Goal: Information Seeking & Learning: Check status

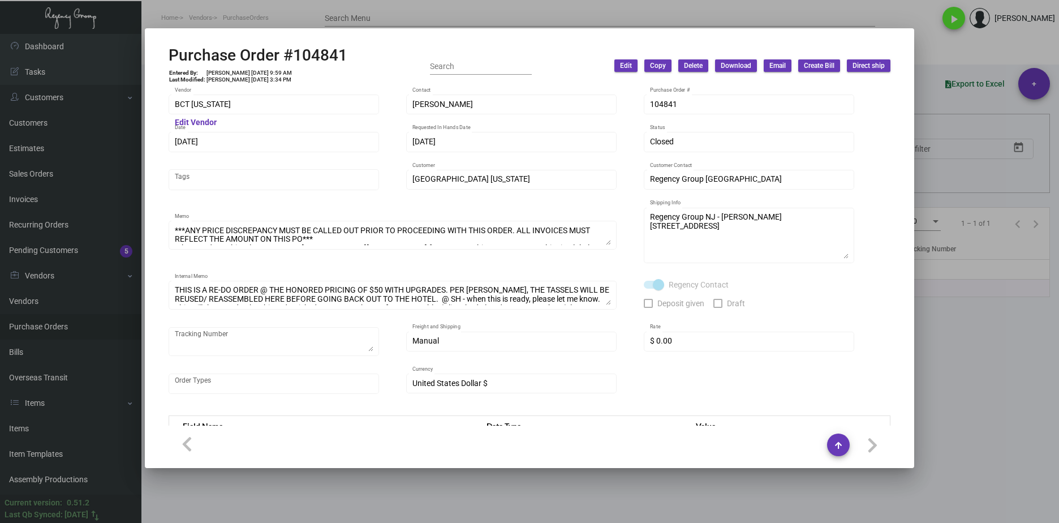
drag, startPoint x: 338, startPoint y: 25, endPoint x: 322, endPoint y: 35, distance: 18.2
click at [338, 25] on div at bounding box center [529, 261] width 1059 height 523
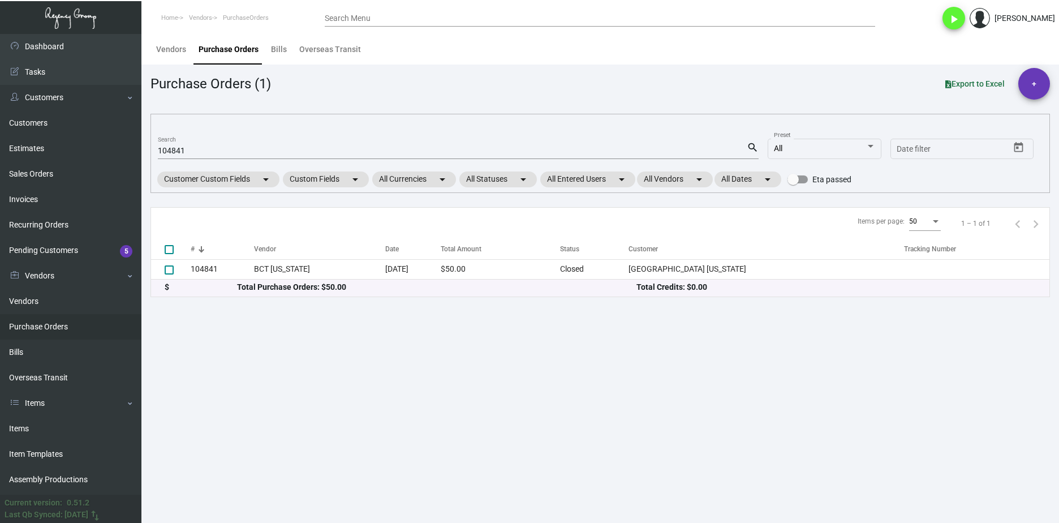
click at [225, 152] on input "104841" at bounding box center [452, 151] width 589 height 9
click at [223, 152] on input "104841" at bounding box center [452, 151] width 589 height 9
paste input "06993"
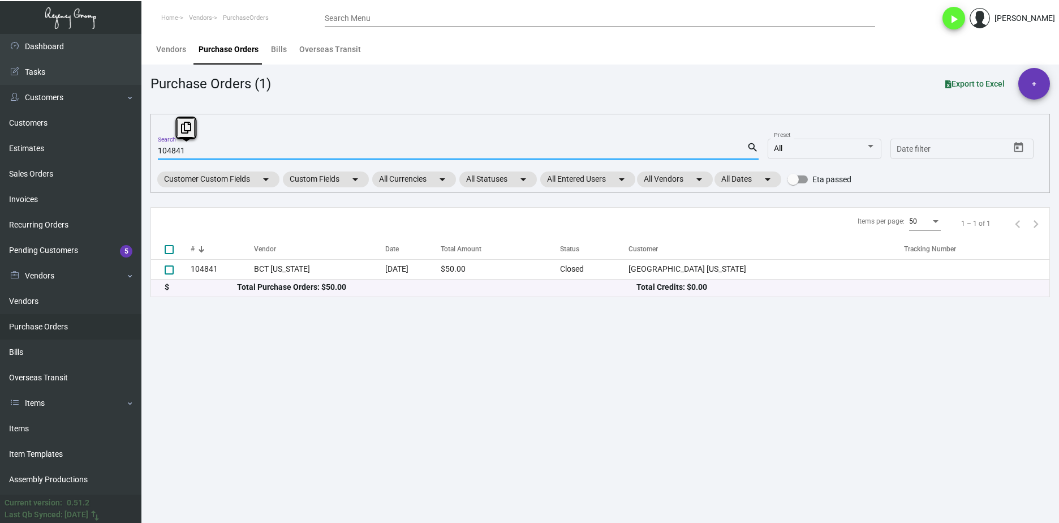
type input "10484106993"
click at [183, 151] on input "10484106993" at bounding box center [452, 151] width 589 height 9
checkbox input "true"
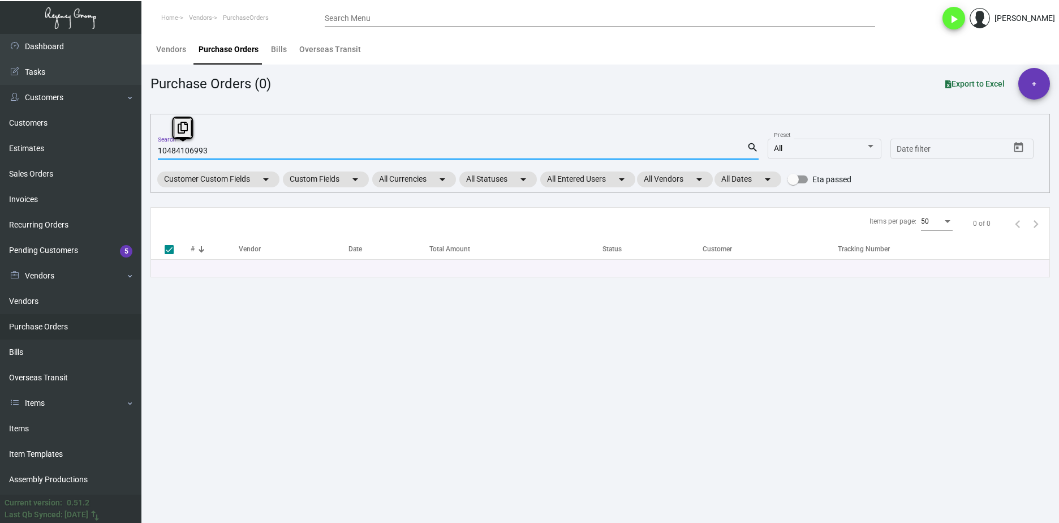
paste input
type input "06993"
click at [156, 151] on div "06993 Search search All Preset Start date – Date filter Customer Custom Fields …" at bounding box center [600, 153] width 900 height 79
checkbox input "false"
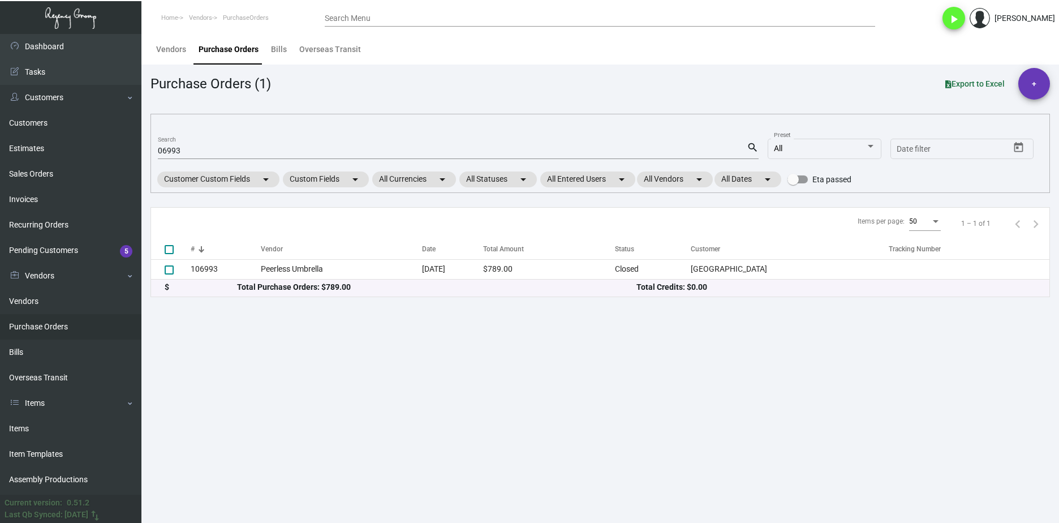
click at [159, 152] on input "06993" at bounding box center [452, 151] width 589 height 9
type input "106993"
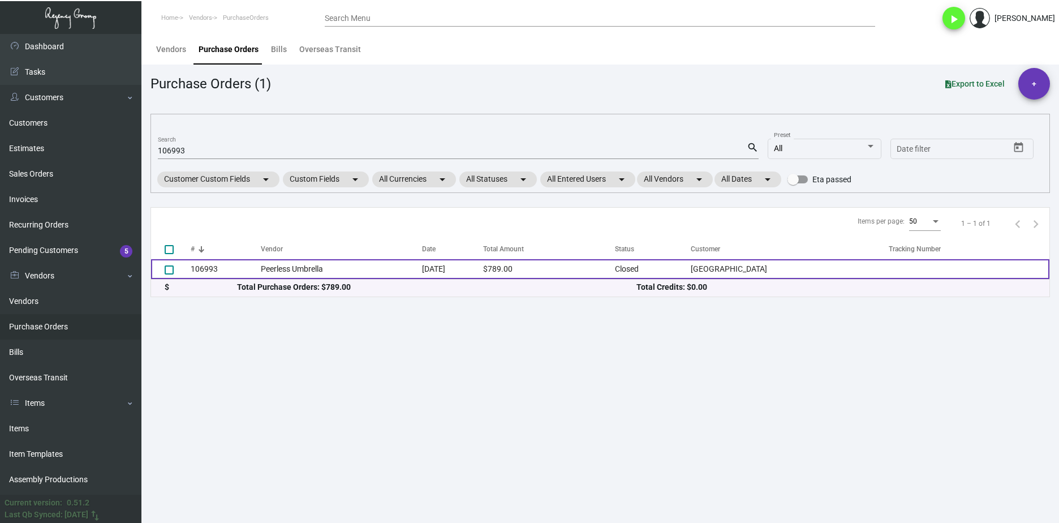
click at [278, 274] on td "Peerless Umbrella" at bounding box center [341, 269] width 161 height 20
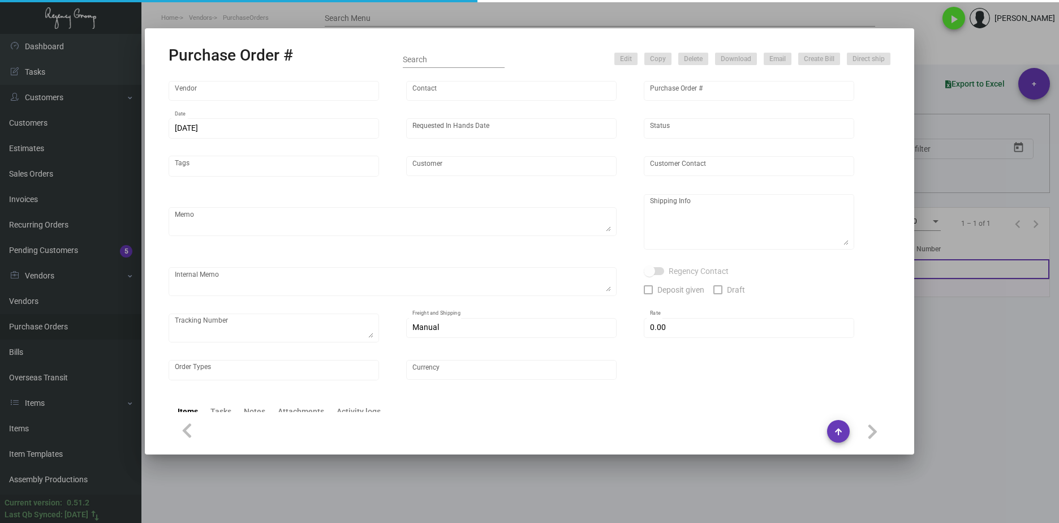
type input "Peerless Umbrella"
type input "Order Entry"
type input "106993"
type input "[DATE]"
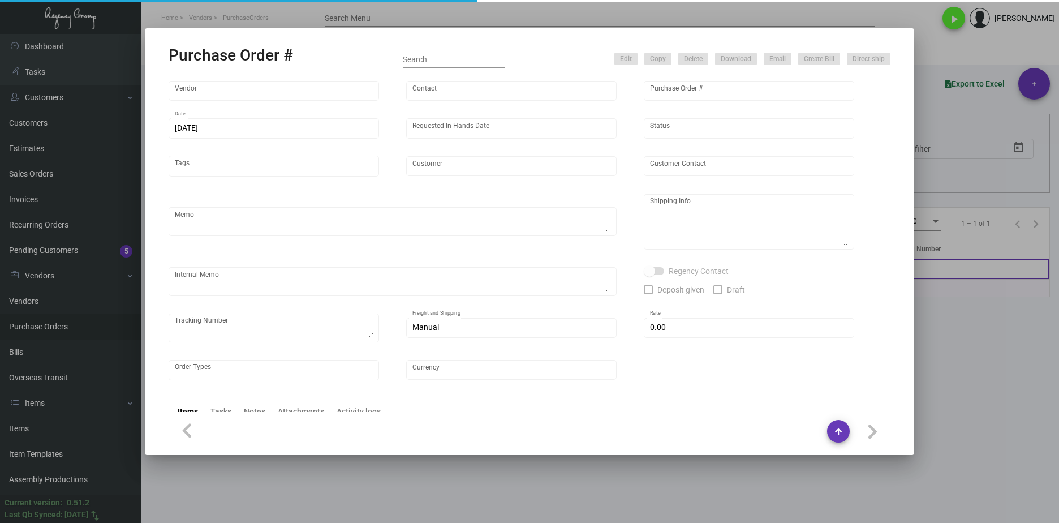
type input "[GEOGRAPHIC_DATA]"
type input "[PERSON_NAME]"
type textarea "When ready to ship, contact: [EMAIL_ADDRESS][DOMAIN_NAME] for all shipments UPS…"
type textarea "[PERSON_NAME] Bunkhouse Hotels [STREET_ADDRESS]"
type input "$ 0.00"
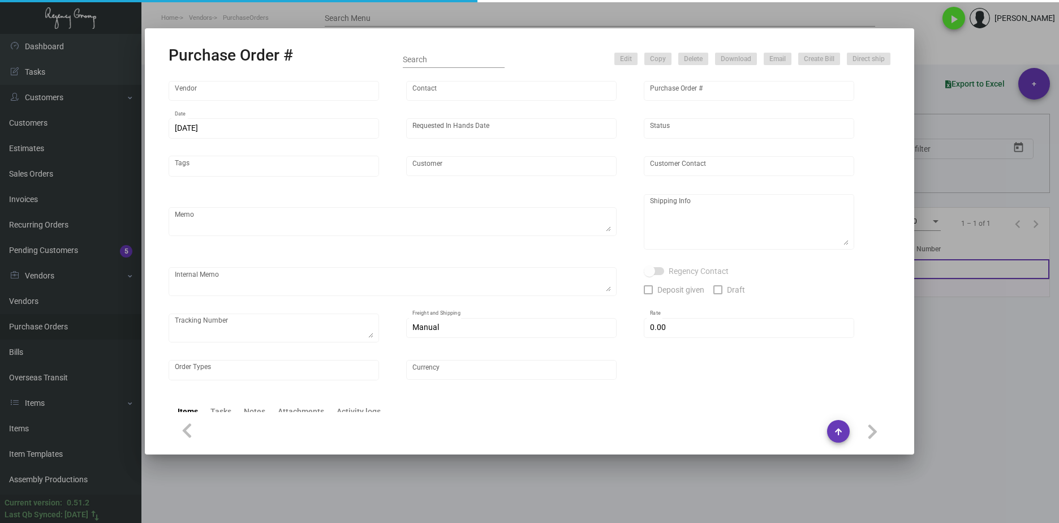
type input "United States Dollar $"
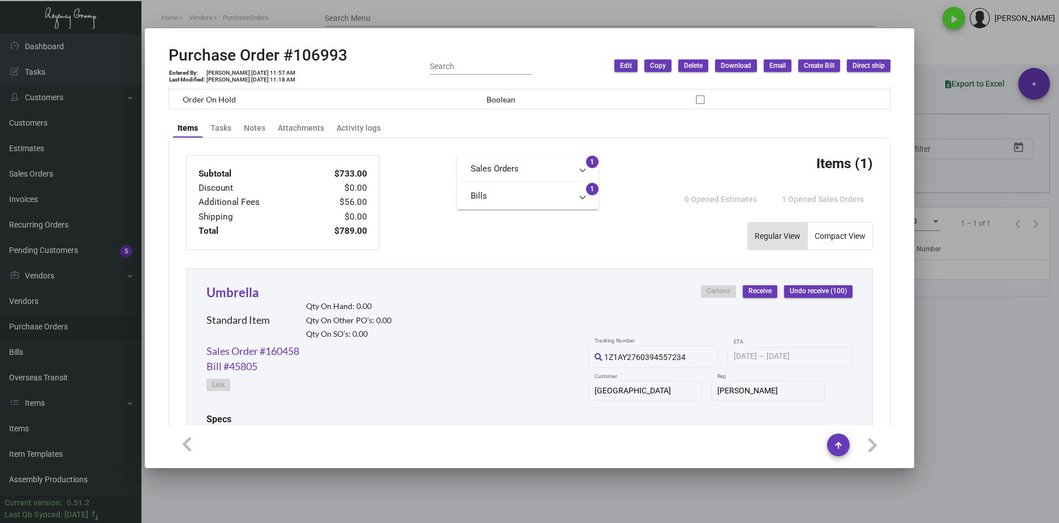
scroll to position [120, 0]
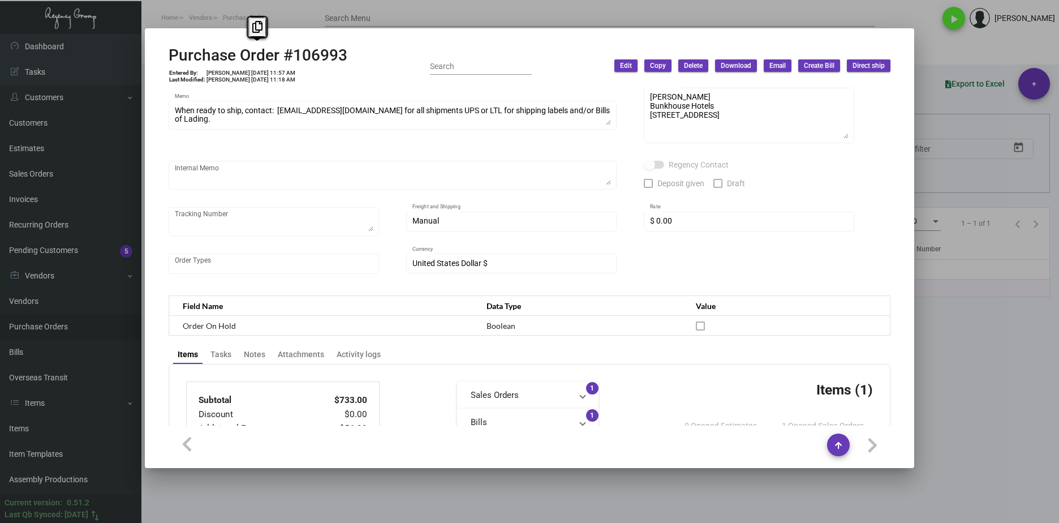
drag, startPoint x: 368, startPoint y: 53, endPoint x: 169, endPoint y: 50, distance: 199.2
click at [169, 50] on div "Purchase Order #106993 Entered By: [PERSON_NAME] [DATE] 11:57 AM Last Modified:…" at bounding box center [530, 66] width 722 height 40
copy h2 "Purchase Order #106993"
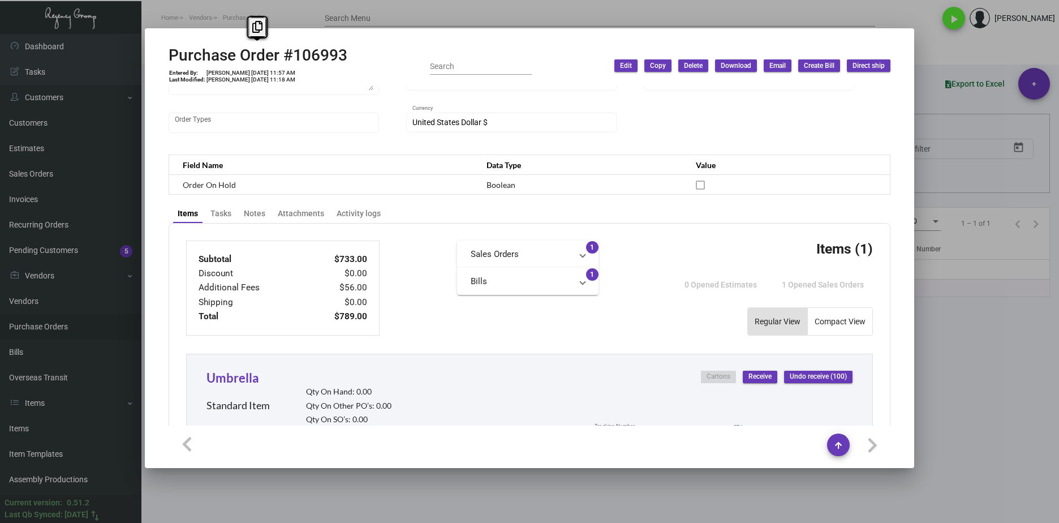
scroll to position [233, 0]
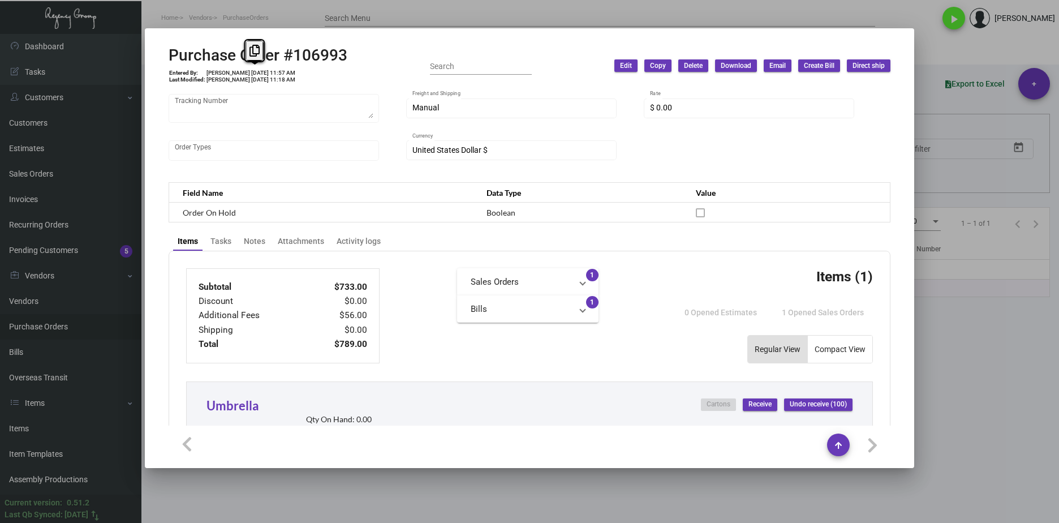
drag, startPoint x: 259, startPoint y: 71, endPoint x: 250, endPoint y: 72, distance: 8.6
click at [250, 72] on td "[PERSON_NAME] [DATE] 11:57 AM" at bounding box center [251, 73] width 90 height 7
drag, startPoint x: 250, startPoint y: 72, endPoint x: 263, endPoint y: 74, distance: 13.2
click at [263, 74] on td "[PERSON_NAME] [DATE] 11:57 AM" at bounding box center [251, 73] width 90 height 7
drag, startPoint x: 261, startPoint y: 74, endPoint x: 241, endPoint y: 75, distance: 19.8
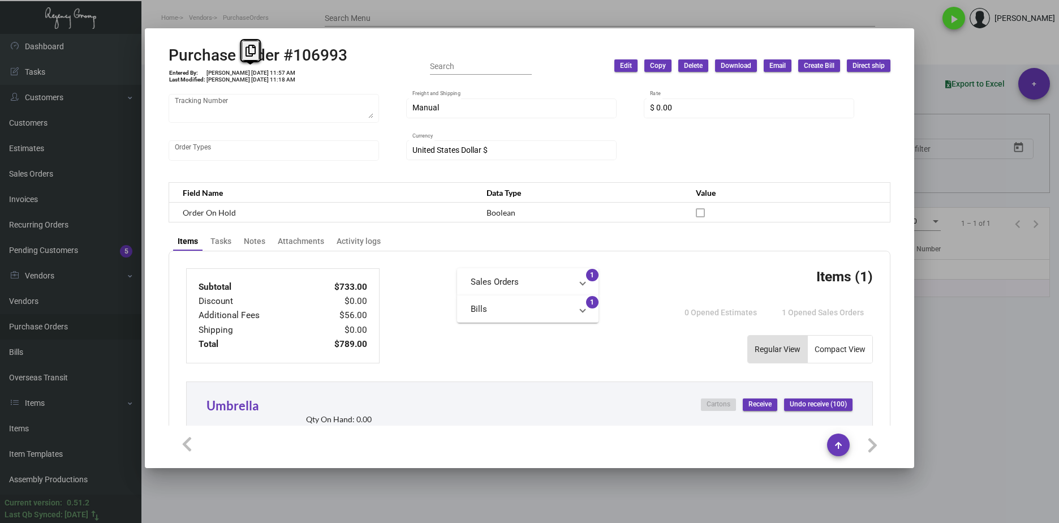
click at [241, 75] on td "[PERSON_NAME] [DATE] 11:57 AM" at bounding box center [251, 73] width 90 height 7
copy td "[DATE]"
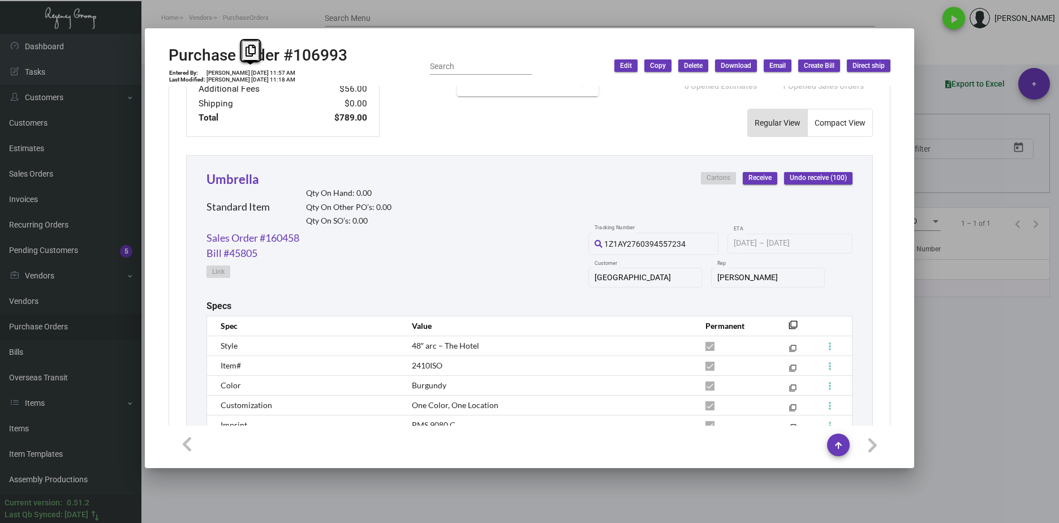
scroll to position [572, 0]
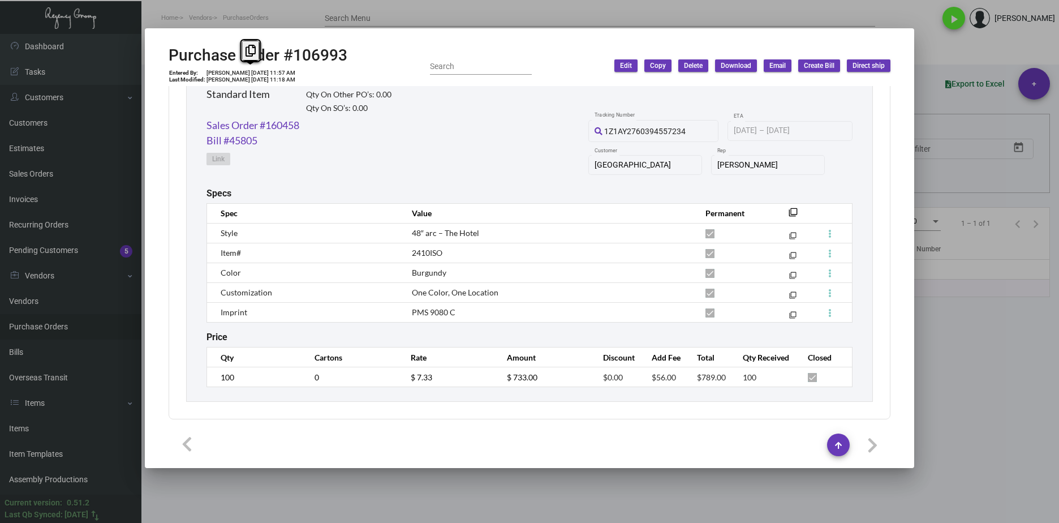
click at [191, 373] on div "Umbrella Standard Item Qty On Hand: 0.00 Qty On Other PO’s: 0.00 Qty On SO’s: 0…" at bounding box center [529, 221] width 687 height 359
click at [377, 379] on tr "100 0 $ 7.33 $ 733.00 $0.00 $56.00 $789.00 100" at bounding box center [530, 377] width 646 height 20
drag, startPoint x: 670, startPoint y: 379, endPoint x: 616, endPoint y: 379, distance: 54.9
click at [616, 379] on tr "100 0 $ 7.33 $ 733.00 $0.00 $56.00 $789.00 100" at bounding box center [530, 377] width 646 height 20
copy tr "$56.00"
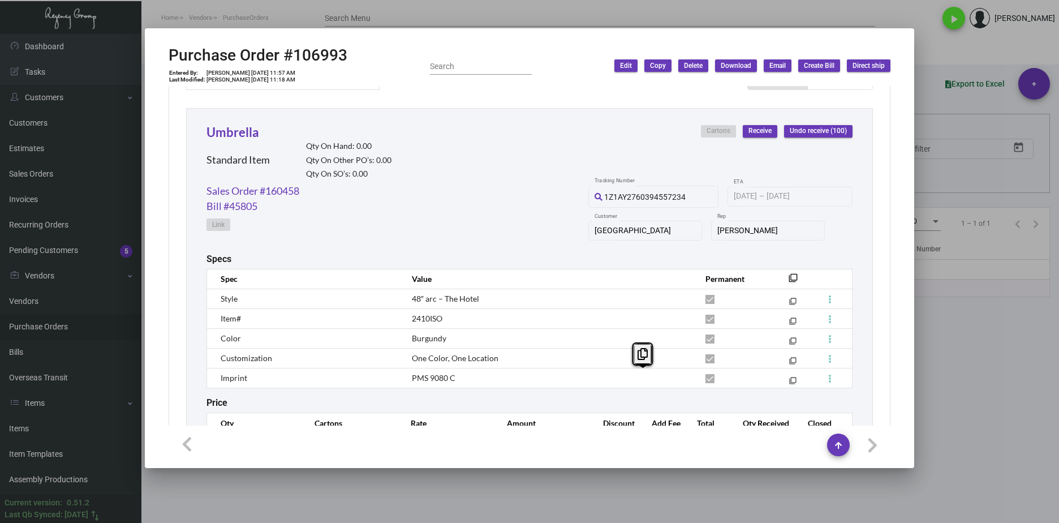
scroll to position [459, 0]
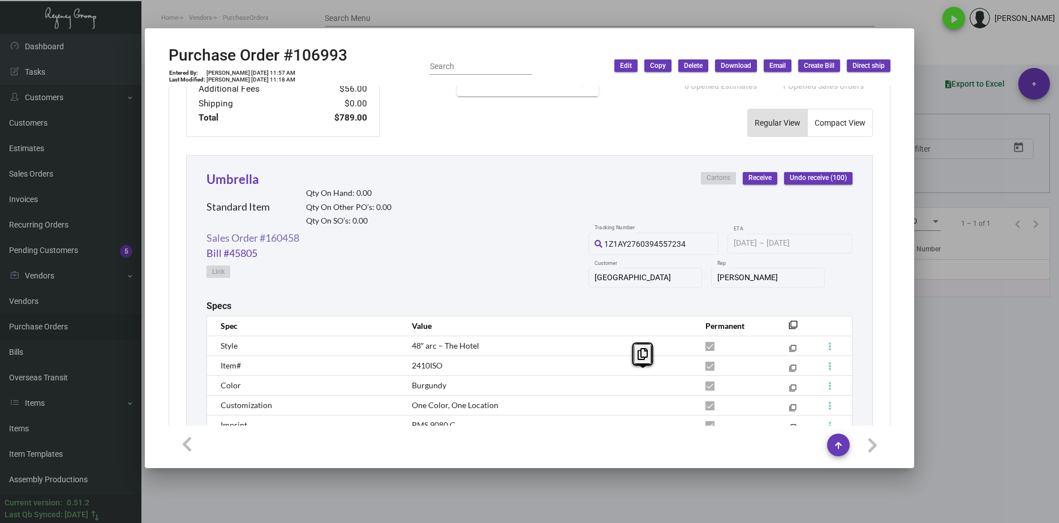
click at [294, 240] on link "Sales Order #160458" at bounding box center [253, 237] width 93 height 15
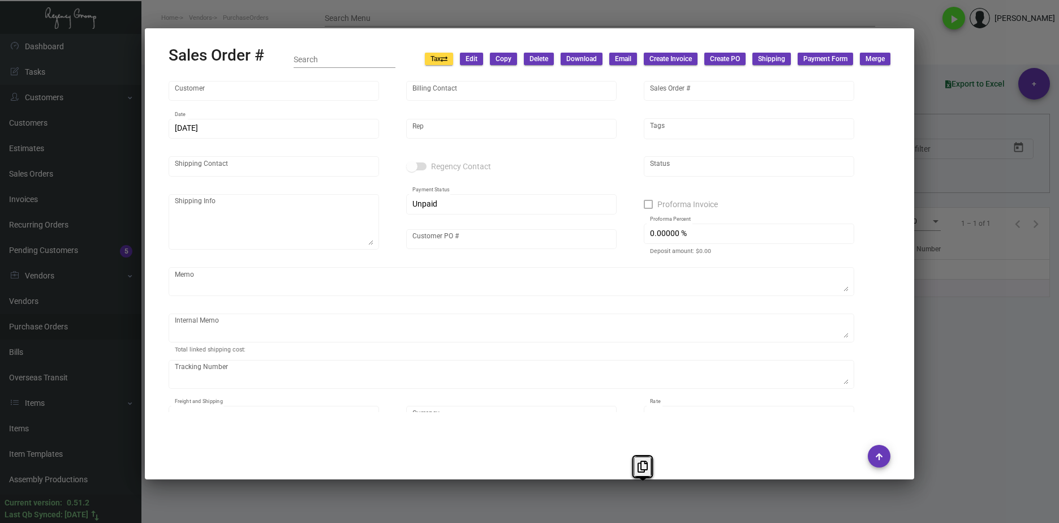
type input "[GEOGRAPHIC_DATA]"
type input "[PERSON_NAME]"
type input "160458"
type input "[DATE]"
type input "[PERSON_NAME]"
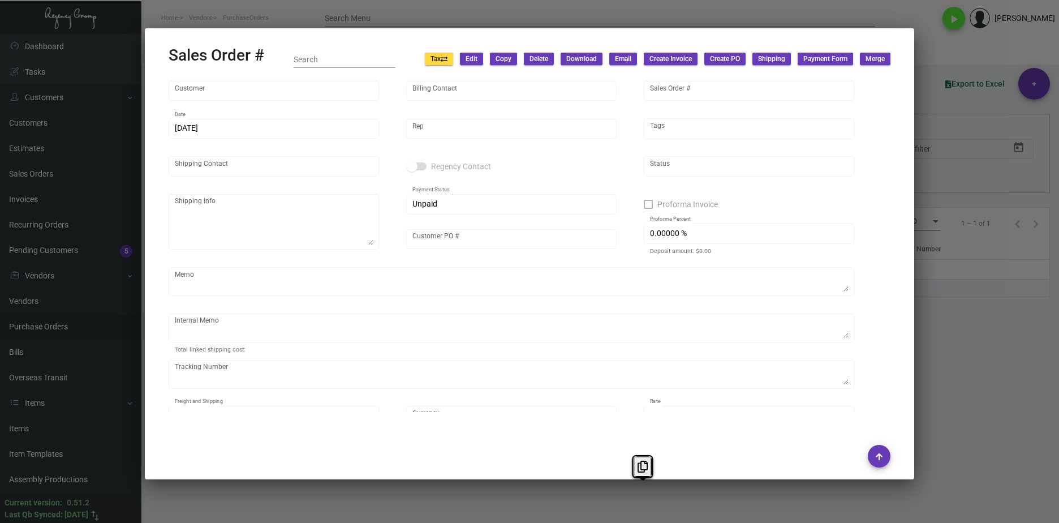
type input "[PERSON_NAME]"
type textarea "Bunkhouse Hotels-Attn: [PERSON_NAME] [STREET_ADDRESS]"
type input "SAMI062824"
checkbox input "true"
type input "100.00000 %"
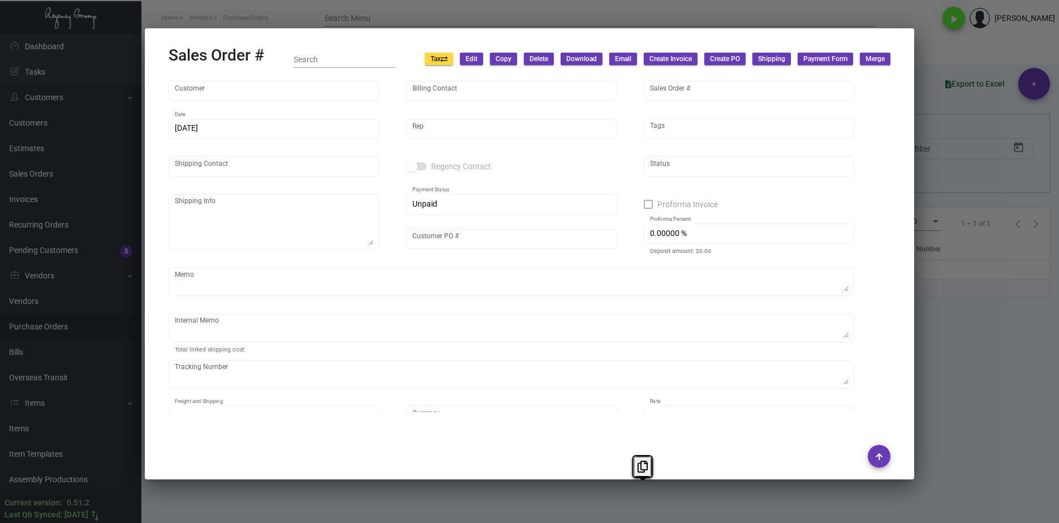
type textarea "[DATE] Down-payment check rec'd $8,149.00 [DATE] Shipped from WP by UPS Ground …"
type input "United States Dollar $"
type input "8.00000 %"
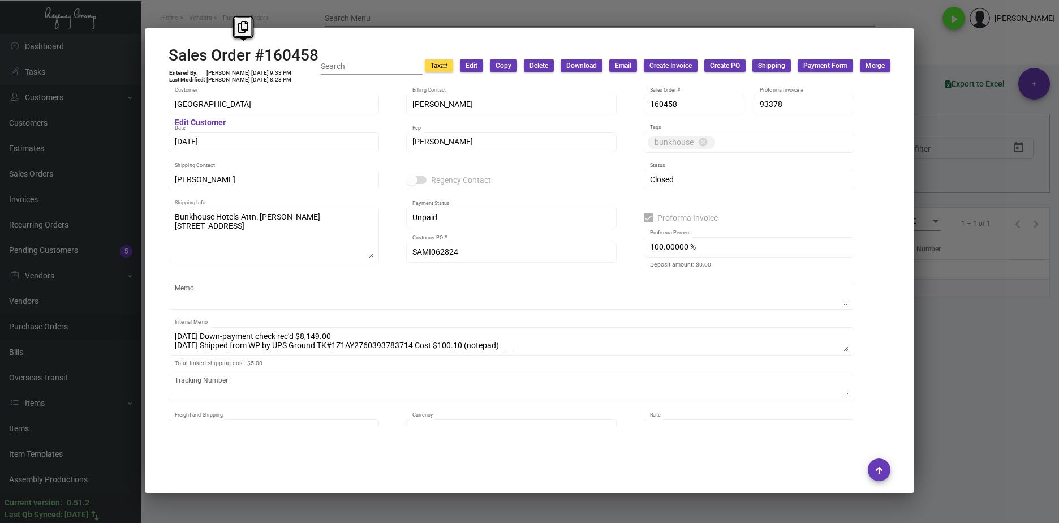
drag, startPoint x: 317, startPoint y: 55, endPoint x: 162, endPoint y: 45, distance: 154.8
click at [162, 45] on mat-dialog-container "Sales Order #160458 Entered By: [PERSON_NAME] [DATE] 9:33 PM Last Modified: [PE…" at bounding box center [529, 260] width 769 height 464
copy h2 "Sales Order #160458"
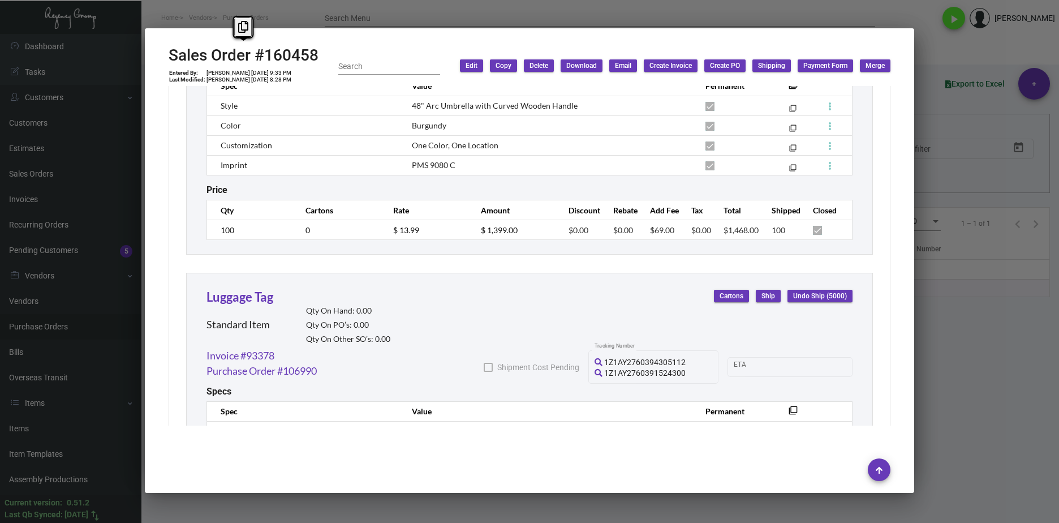
scroll to position [1018, 0]
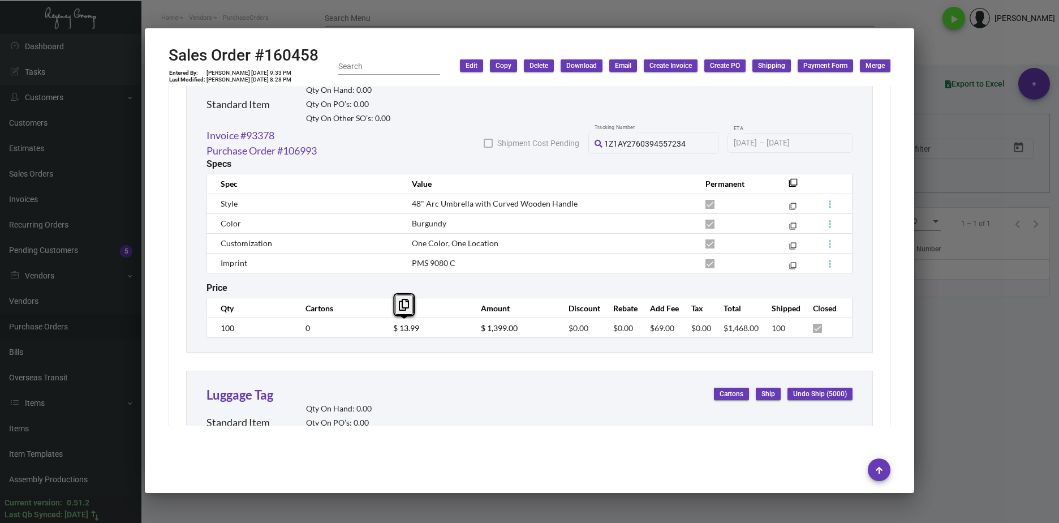
click at [369, 330] on tr "100 0 $ 13.99 $ 1,399.00 $0.00 $0.00 $69.00 $0.00 $1,468.00 100" at bounding box center [530, 328] width 646 height 20
drag, startPoint x: 651, startPoint y: 331, endPoint x: 630, endPoint y: 331, distance: 20.9
click at [630, 331] on tr "100 0 $ 13.99 $ 1,399.00 $0.00 $0.00 $69.00 $0.00 $1,468.00 100" at bounding box center [530, 328] width 646 height 20
copy tr "$69.00"
